Goal: Use online tool/utility

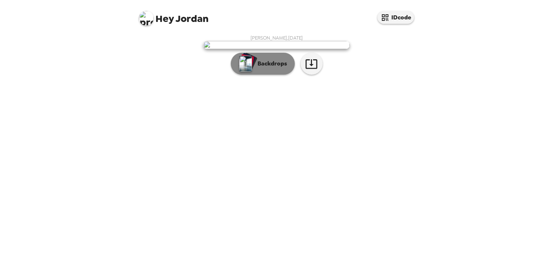
click at [259, 75] on button "Backdrops" at bounding box center [263, 64] width 64 height 22
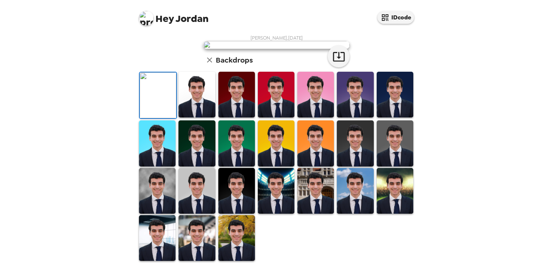
scroll to position [108, 0]
click at [343, 63] on icon "button" at bounding box center [339, 56] width 13 height 13
click at [223, 251] on img at bounding box center [237, 238] width 37 height 46
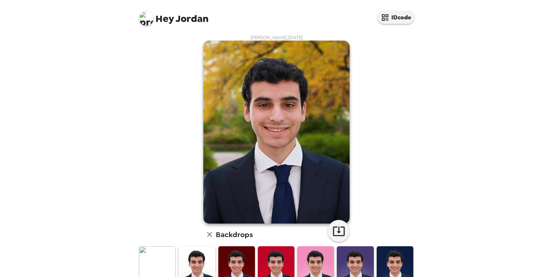
scroll to position [0, 0]
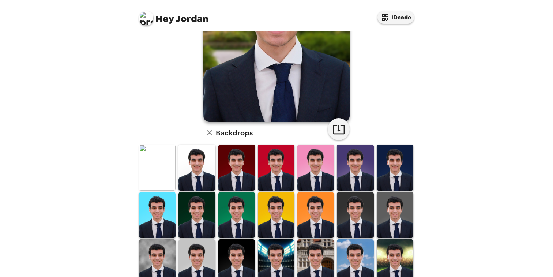
click at [161, 171] on img at bounding box center [157, 168] width 37 height 46
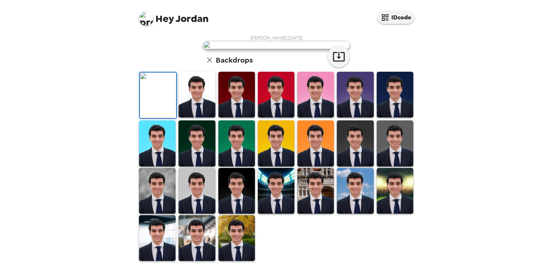
scroll to position [171, 0]
click at [272, 199] on img at bounding box center [276, 191] width 37 height 46
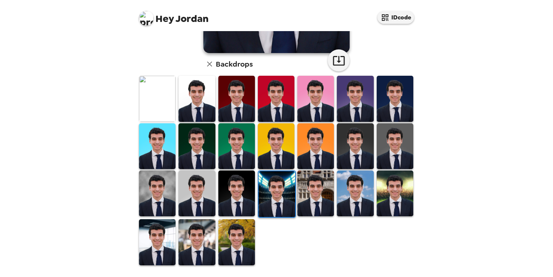
click at [313, 205] on img at bounding box center [316, 194] width 37 height 46
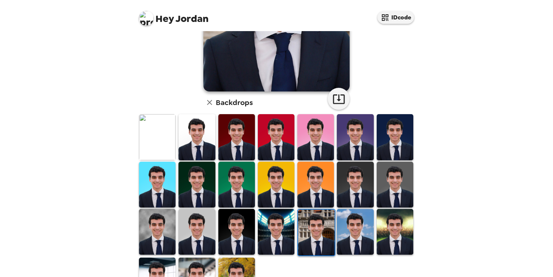
scroll to position [0, 0]
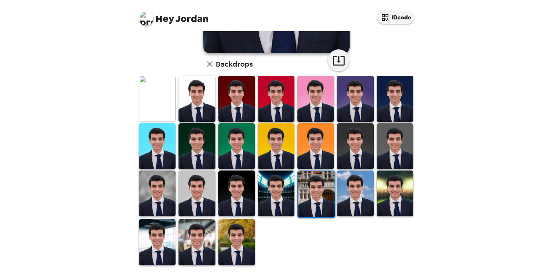
click at [363, 193] on img at bounding box center [355, 194] width 37 height 46
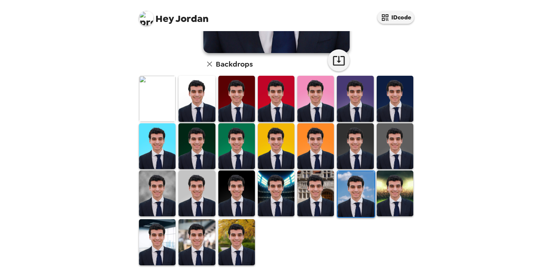
click at [166, 105] on img at bounding box center [157, 99] width 37 height 46
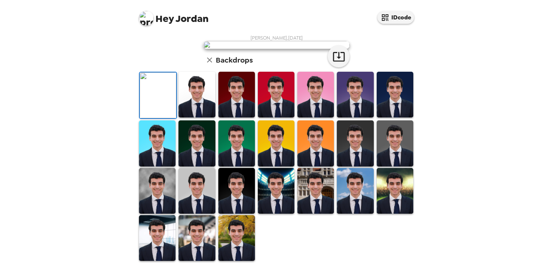
scroll to position [171, 0]
click at [194, 203] on img at bounding box center [197, 191] width 37 height 46
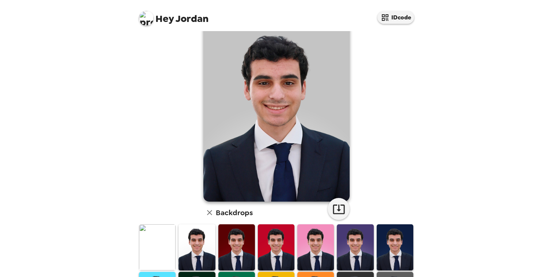
scroll to position [0, 0]
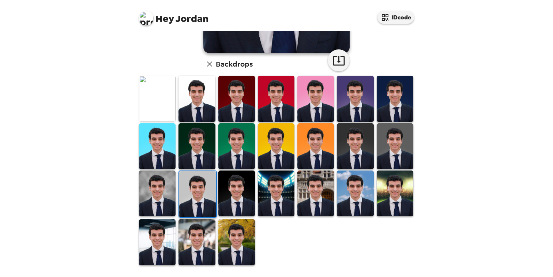
click at [163, 207] on img at bounding box center [157, 194] width 37 height 46
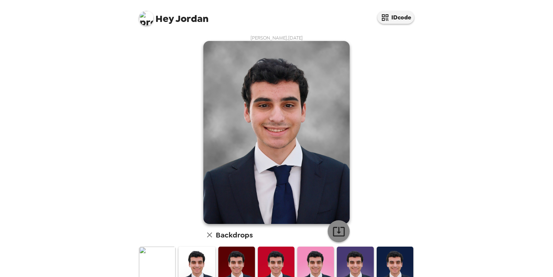
click at [340, 228] on icon "button" at bounding box center [339, 231] width 13 height 13
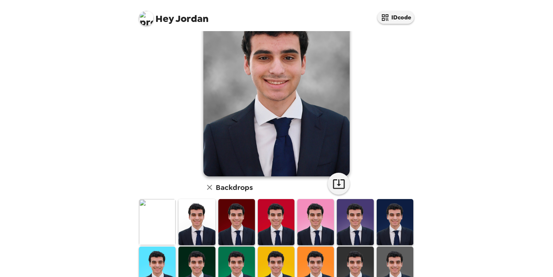
scroll to position [48, 0]
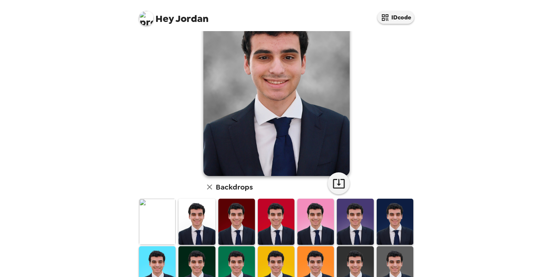
click at [458, 117] on div "Hey Jordan IDcode [PERSON_NAME] , [DATE] Backdrops" at bounding box center [276, 138] width 553 height 277
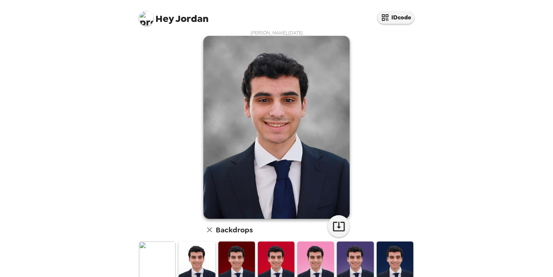
scroll to position [0, 0]
